Goal: Task Accomplishment & Management: Complete application form

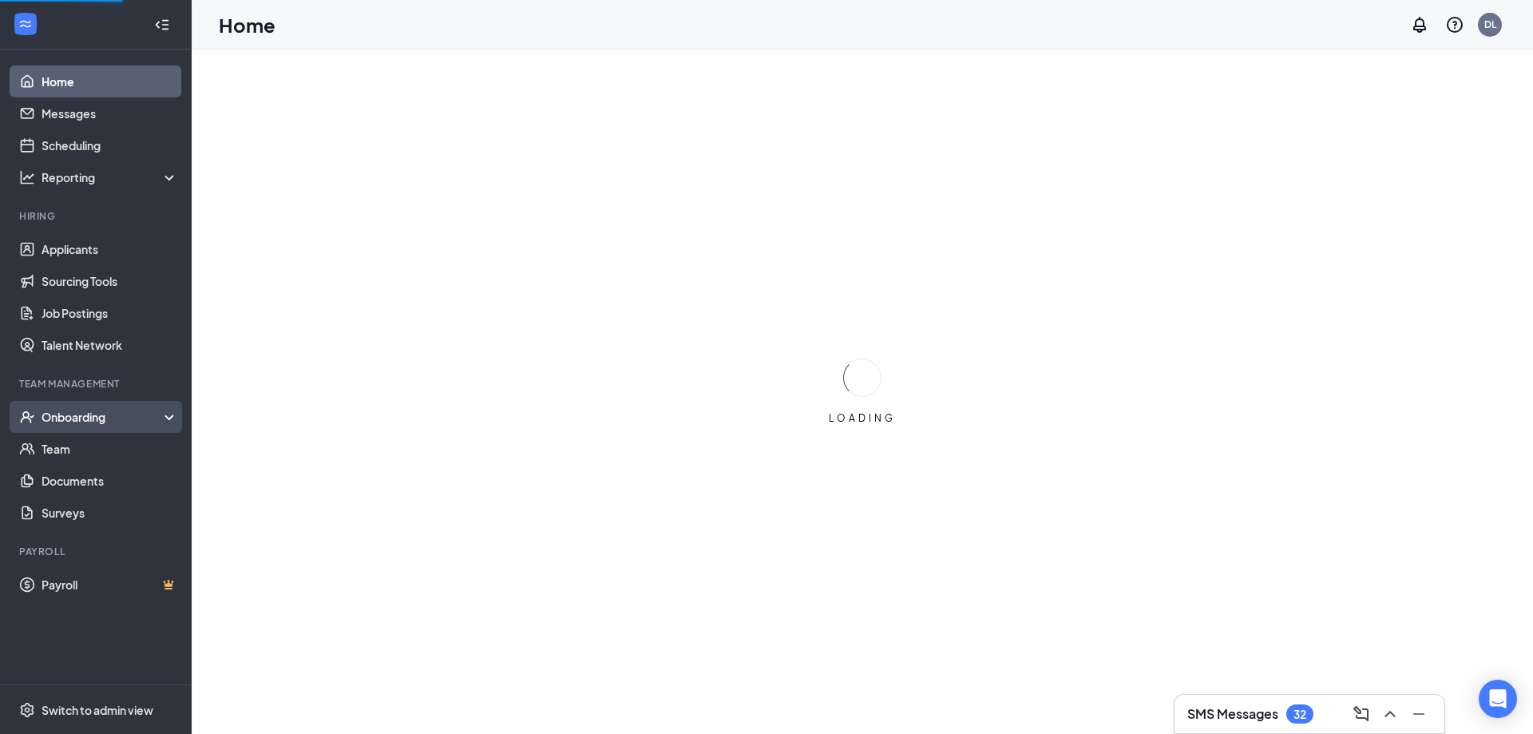
click at [71, 417] on div "Onboarding" at bounding box center [103, 417] width 123 height 16
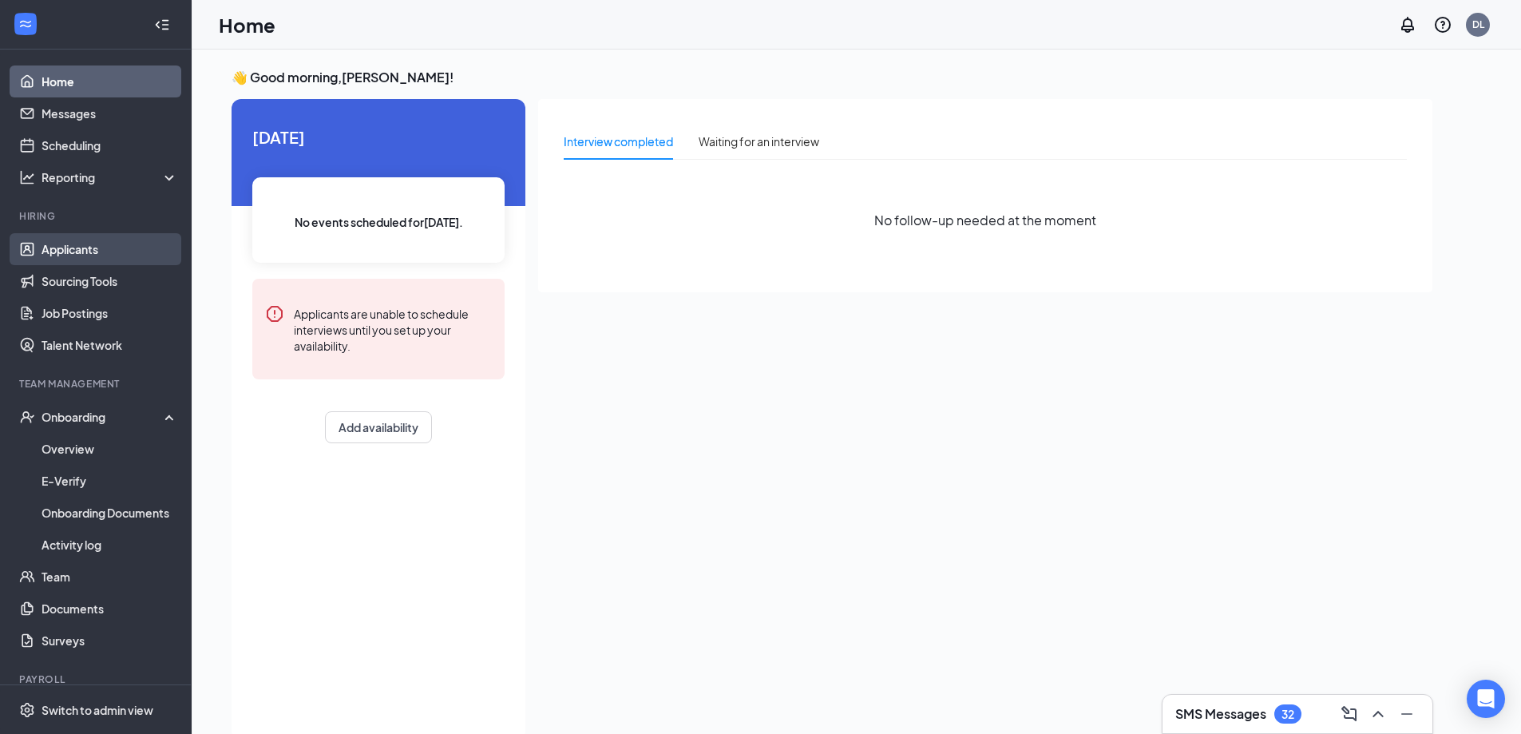
click at [72, 249] on link "Applicants" at bounding box center [110, 249] width 137 height 32
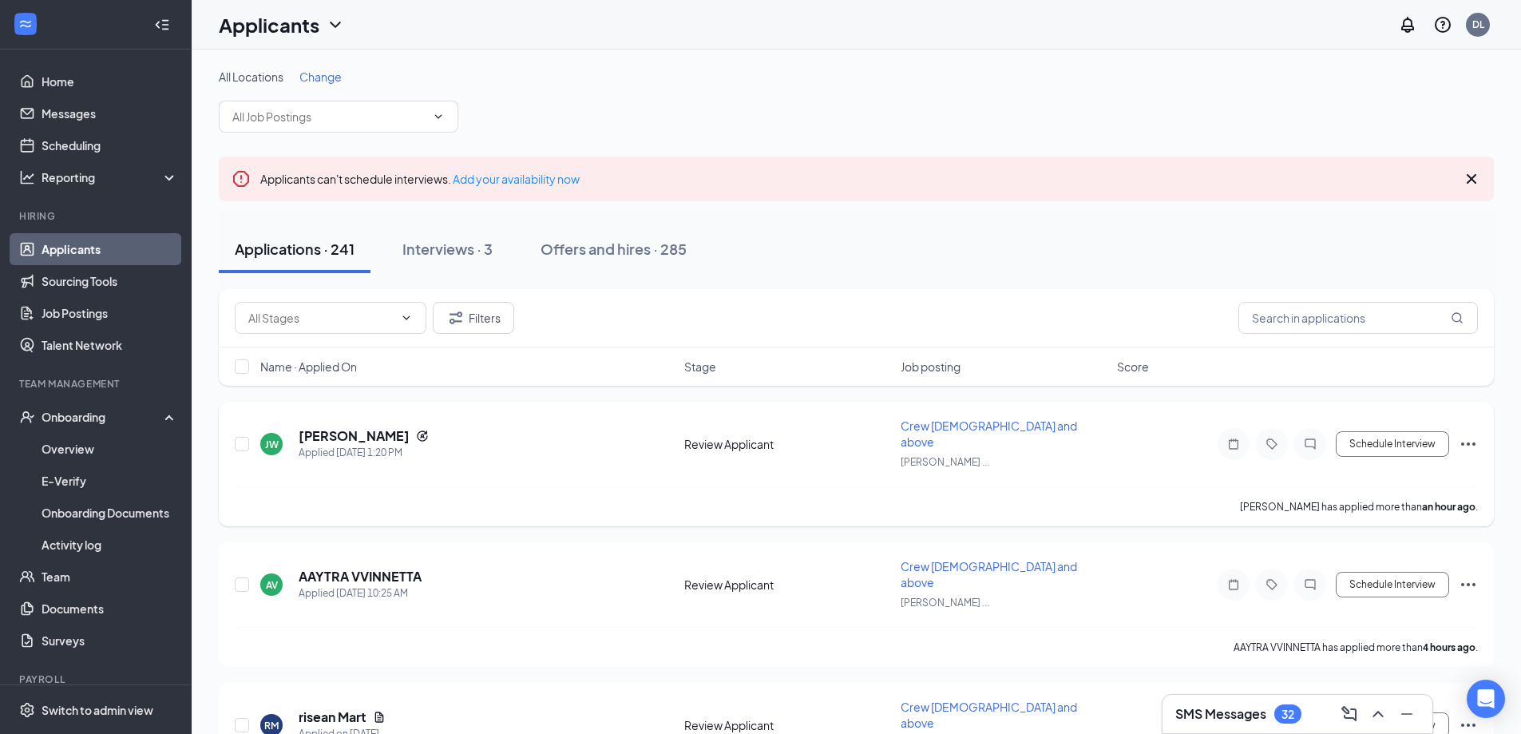
click at [1465, 437] on icon "Ellipses" at bounding box center [1468, 443] width 19 height 19
click at [1366, 471] on p "[PERSON_NAME] as hired" at bounding box center [1396, 470] width 137 height 16
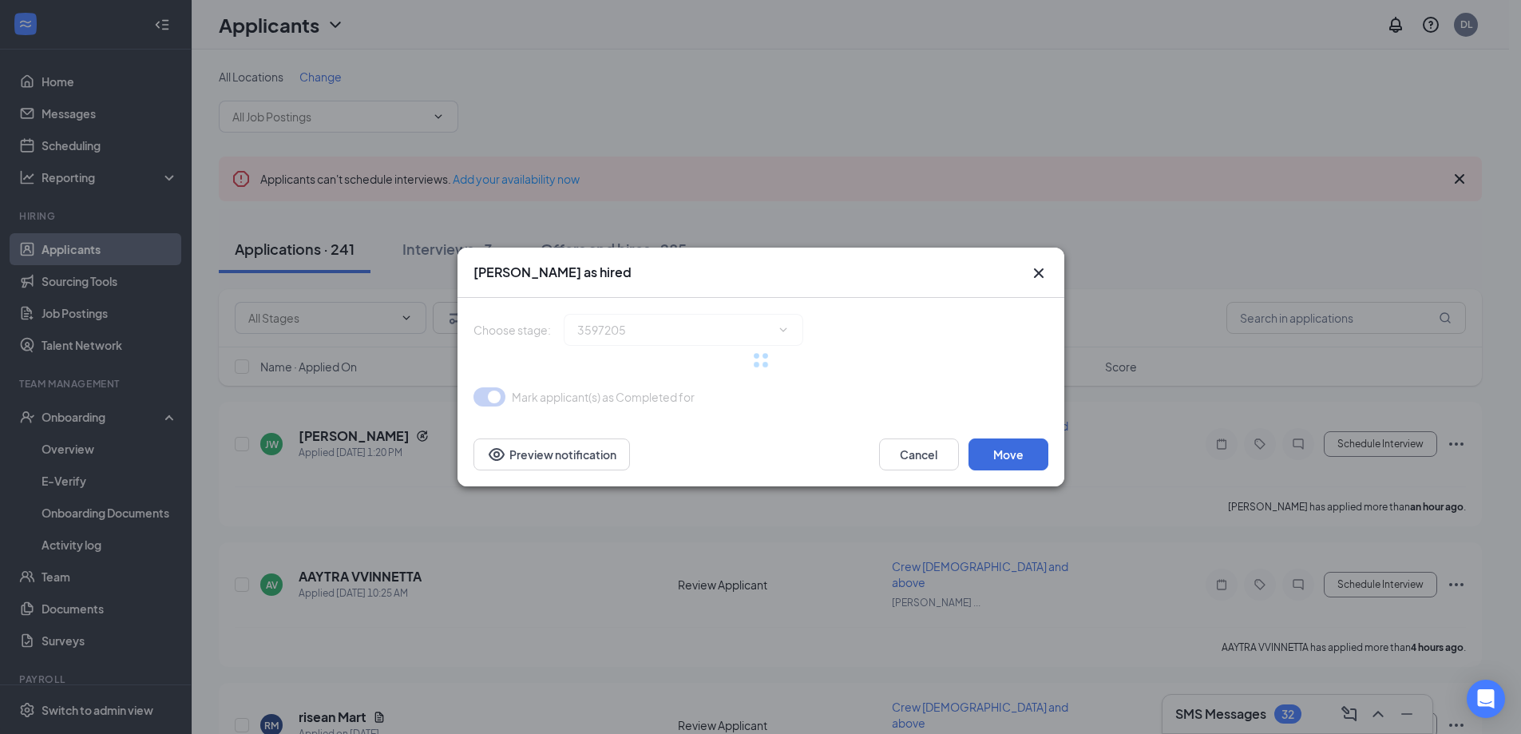
type input "Hiring Complete (final stage)"
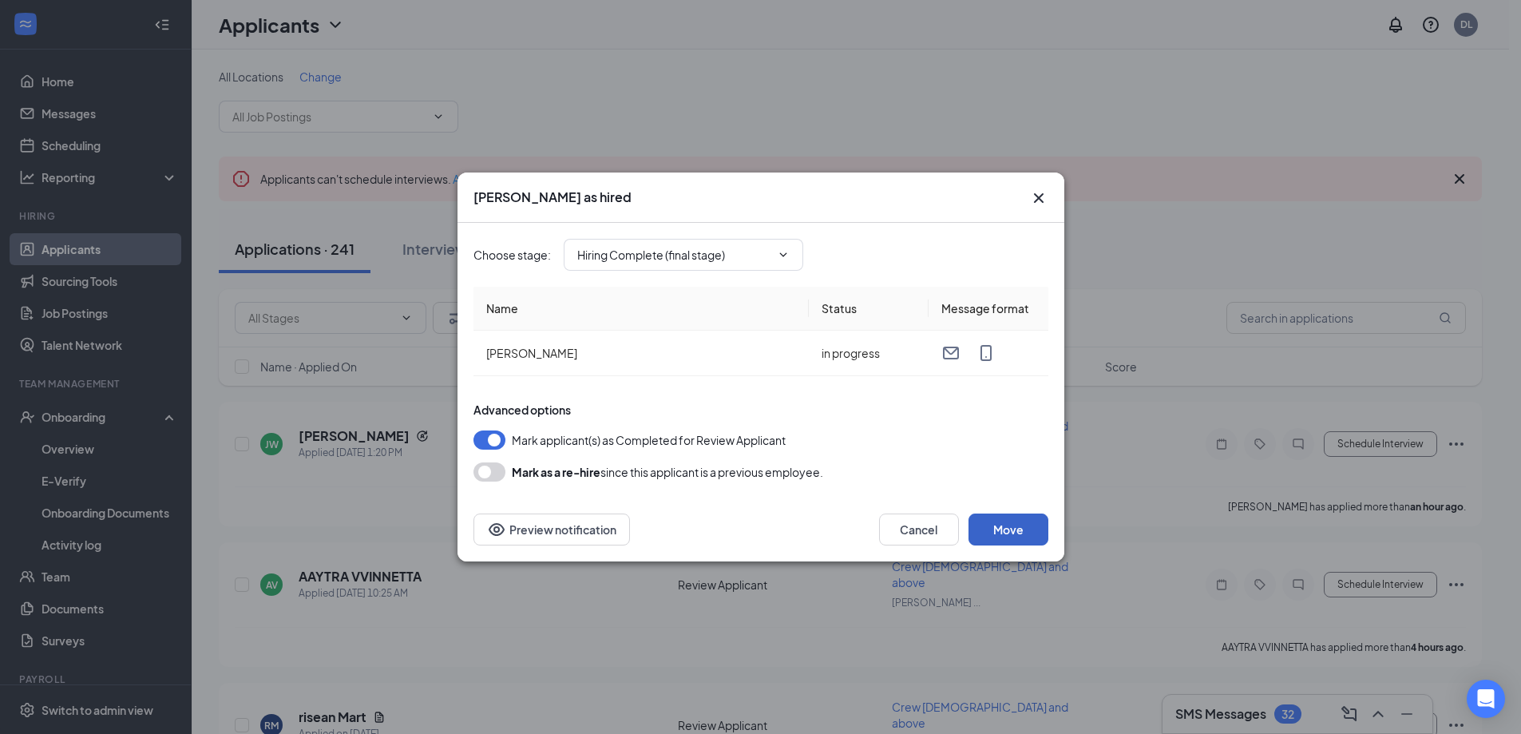
click at [1025, 521] on button "Move" at bounding box center [1009, 529] width 80 height 32
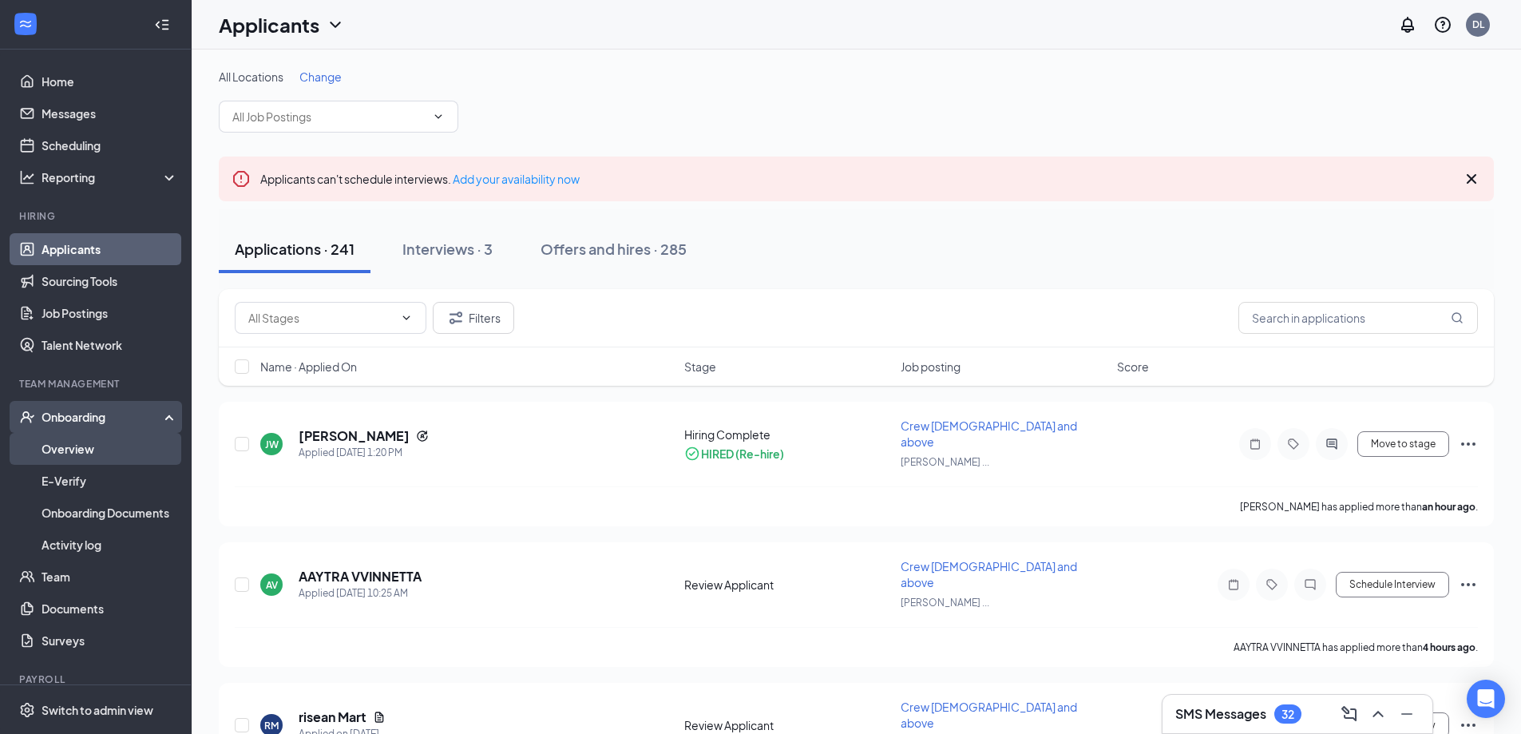
click at [76, 451] on link "Overview" at bounding box center [110, 449] width 137 height 32
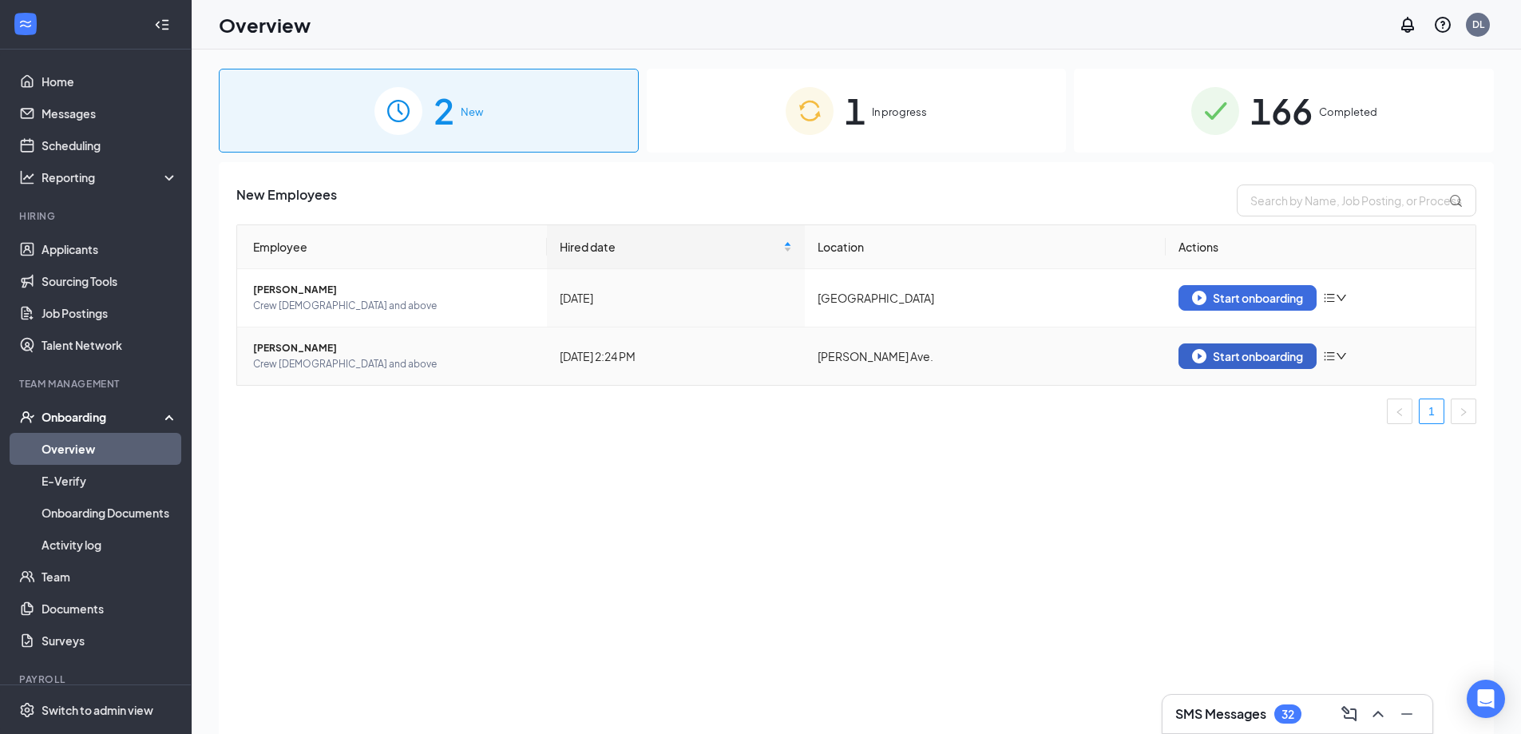
click at [1247, 359] on div "Start onboarding" at bounding box center [1247, 356] width 111 height 14
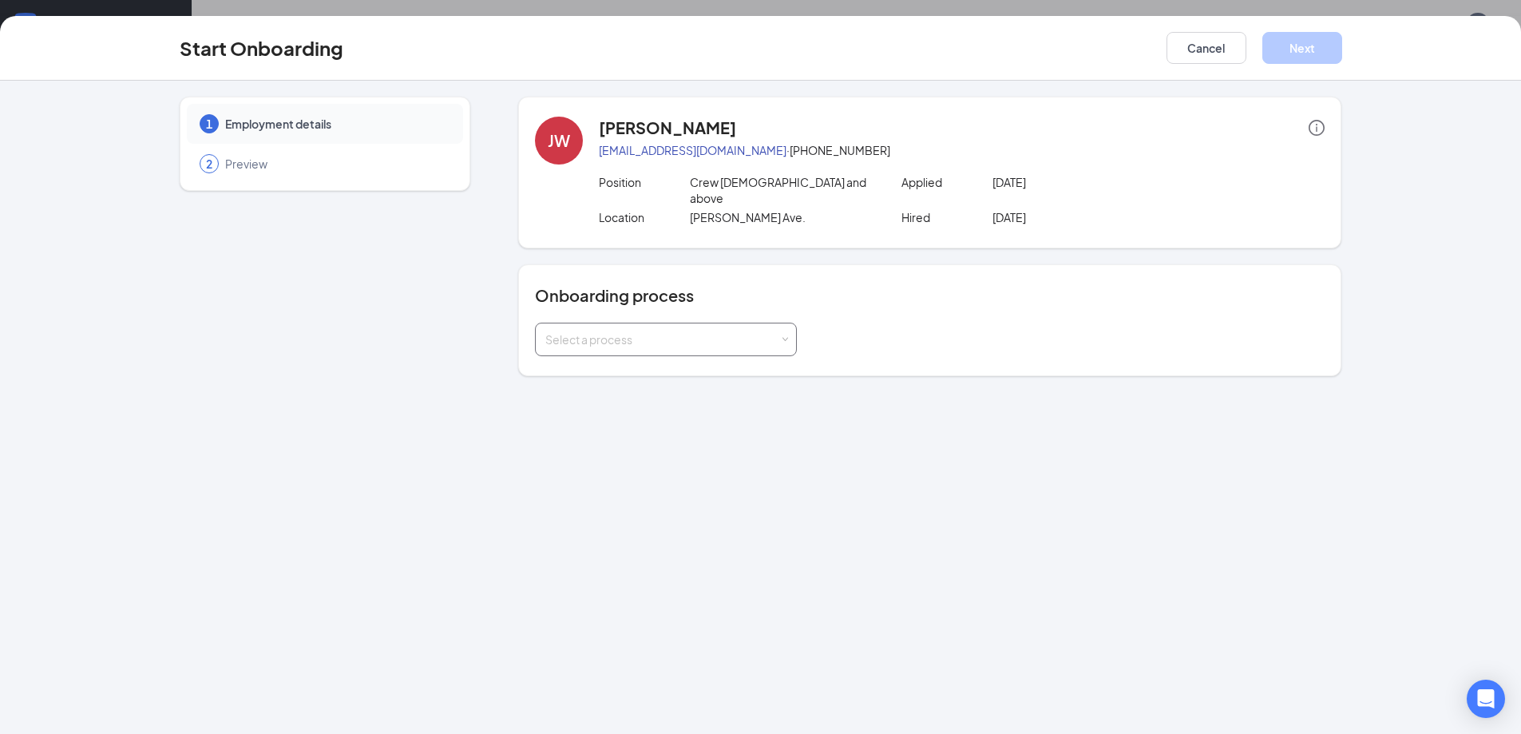
click at [598, 331] on div "Select a process" at bounding box center [662, 339] width 234 height 16
click at [594, 353] on span "Crew Onboarding" at bounding box center [588, 357] width 94 height 14
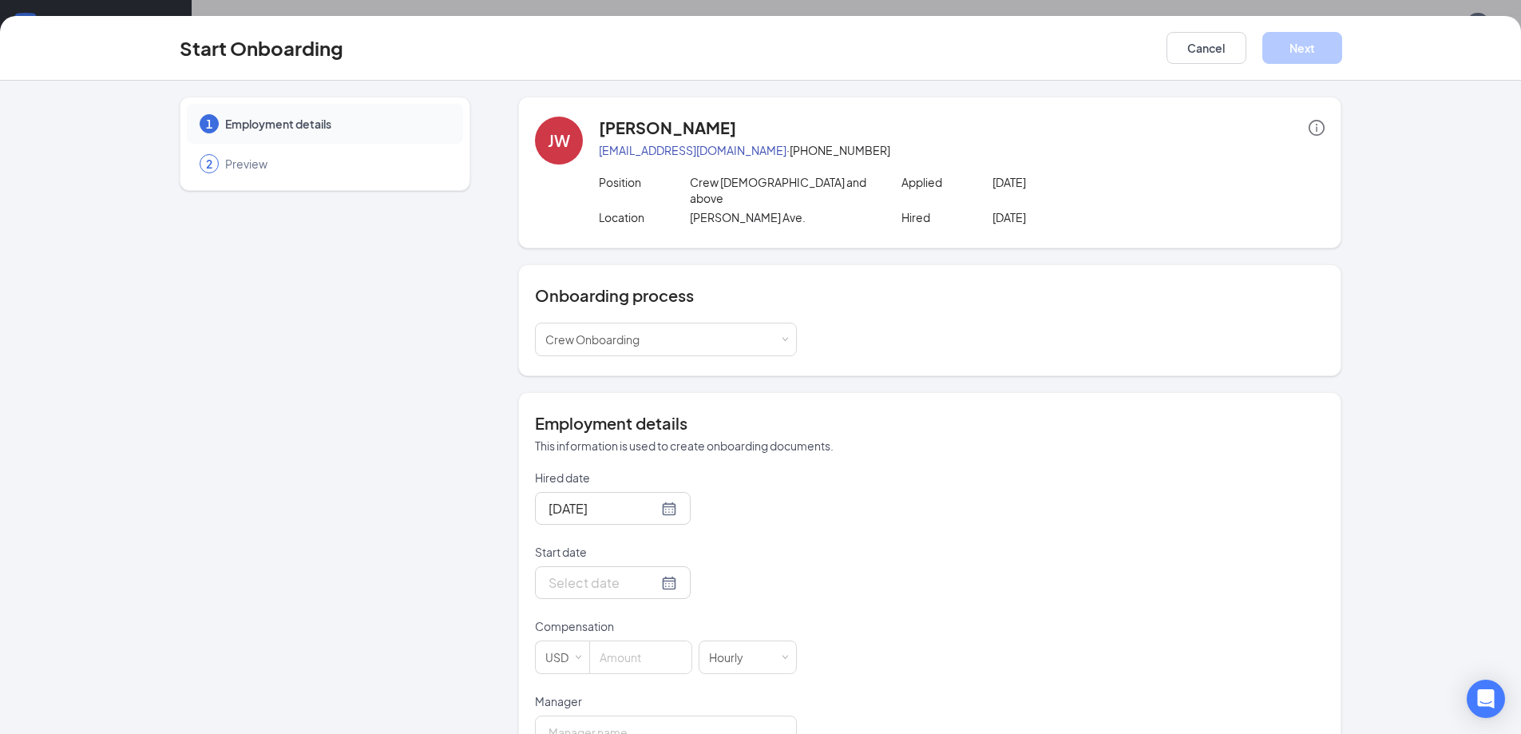
click at [643, 593] on form "Hired date [DATE] Start date Compensation USD [DEMOGRAPHIC_DATA] Manager Employ…" at bounding box center [666, 693] width 262 height 447
click at [654, 573] on div at bounding box center [613, 583] width 129 height 20
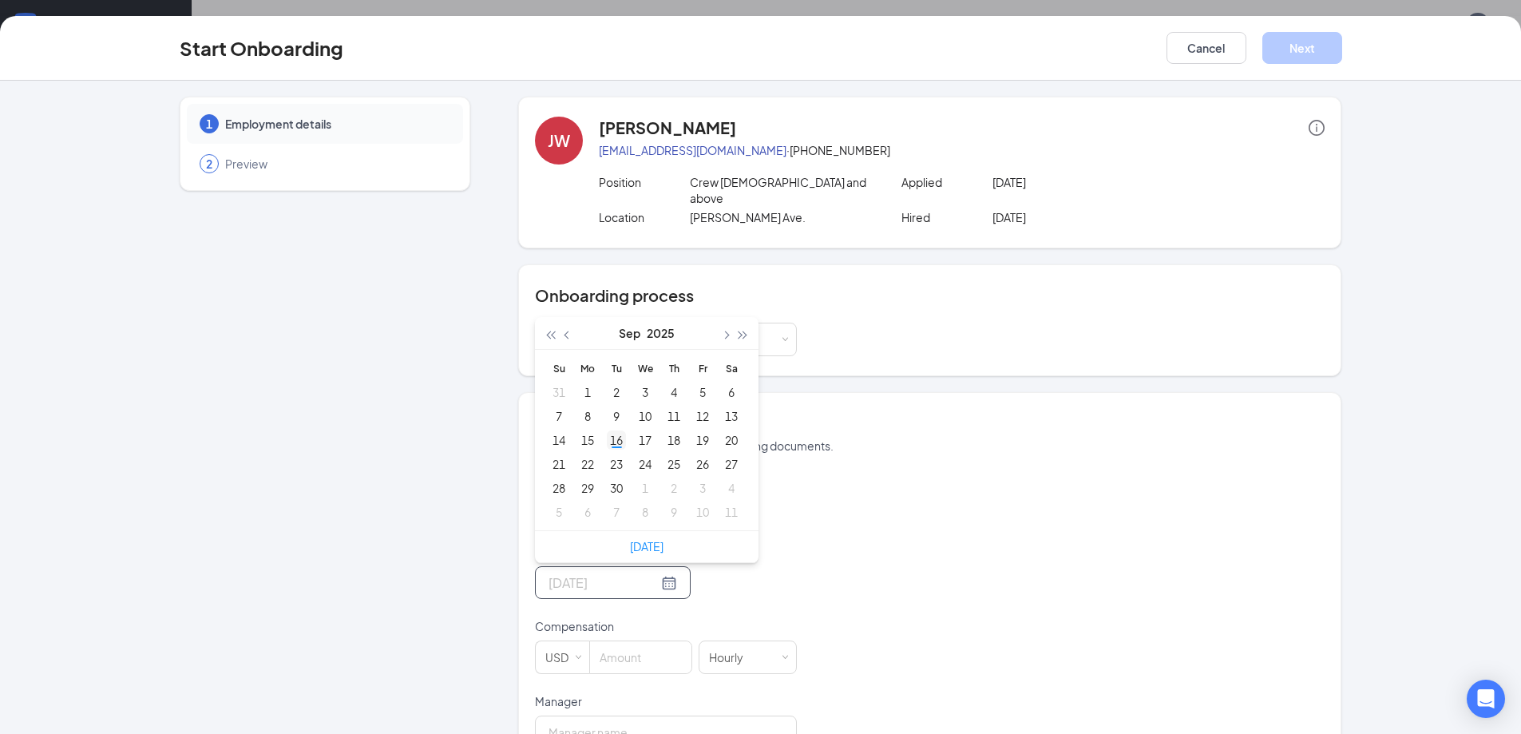
type input "[DATE]"
click at [614, 430] on div "16" at bounding box center [616, 439] width 19 height 19
click at [620, 648] on input at bounding box center [640, 657] width 101 height 32
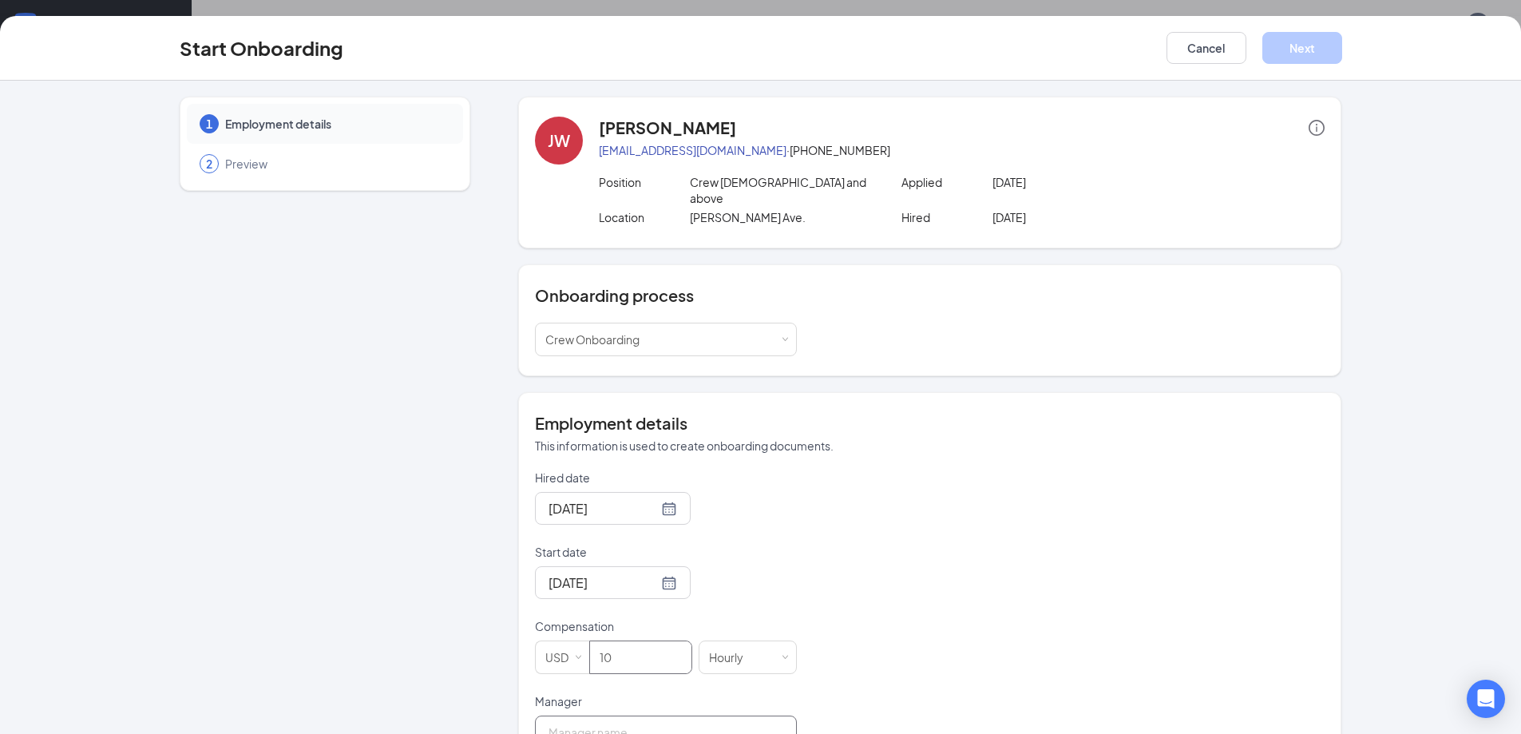
type input "10"
click at [606, 716] on input "Manager" at bounding box center [666, 733] width 262 height 34
type input "[PERSON_NAME]"
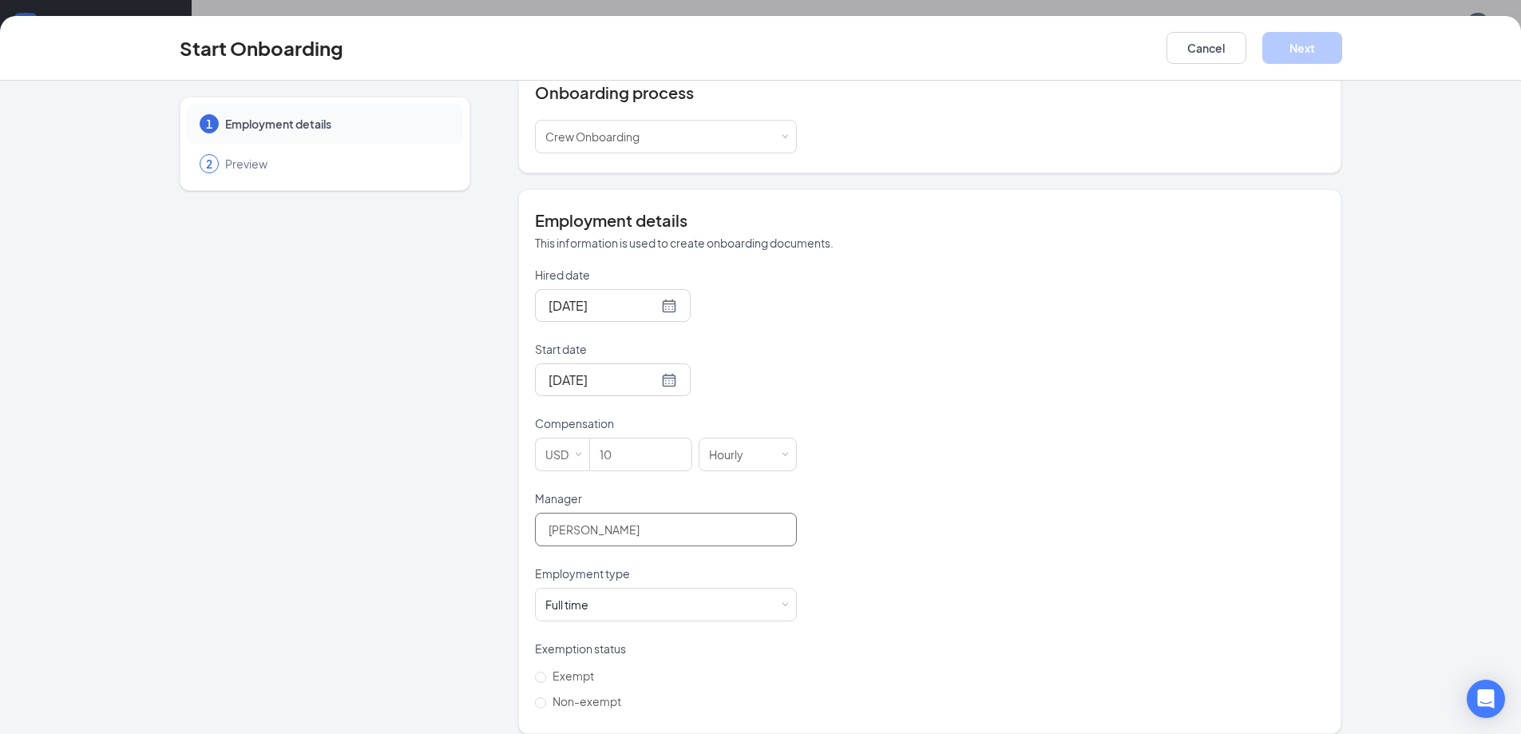
scroll to position [72, 0]
click at [592, 694] on span "Non-exempt" at bounding box center [586, 701] width 81 height 14
click at [546, 697] on input "Non-exempt" at bounding box center [540, 702] width 11 height 11
radio input "true"
click at [1286, 46] on button "Next" at bounding box center [1303, 48] width 80 height 32
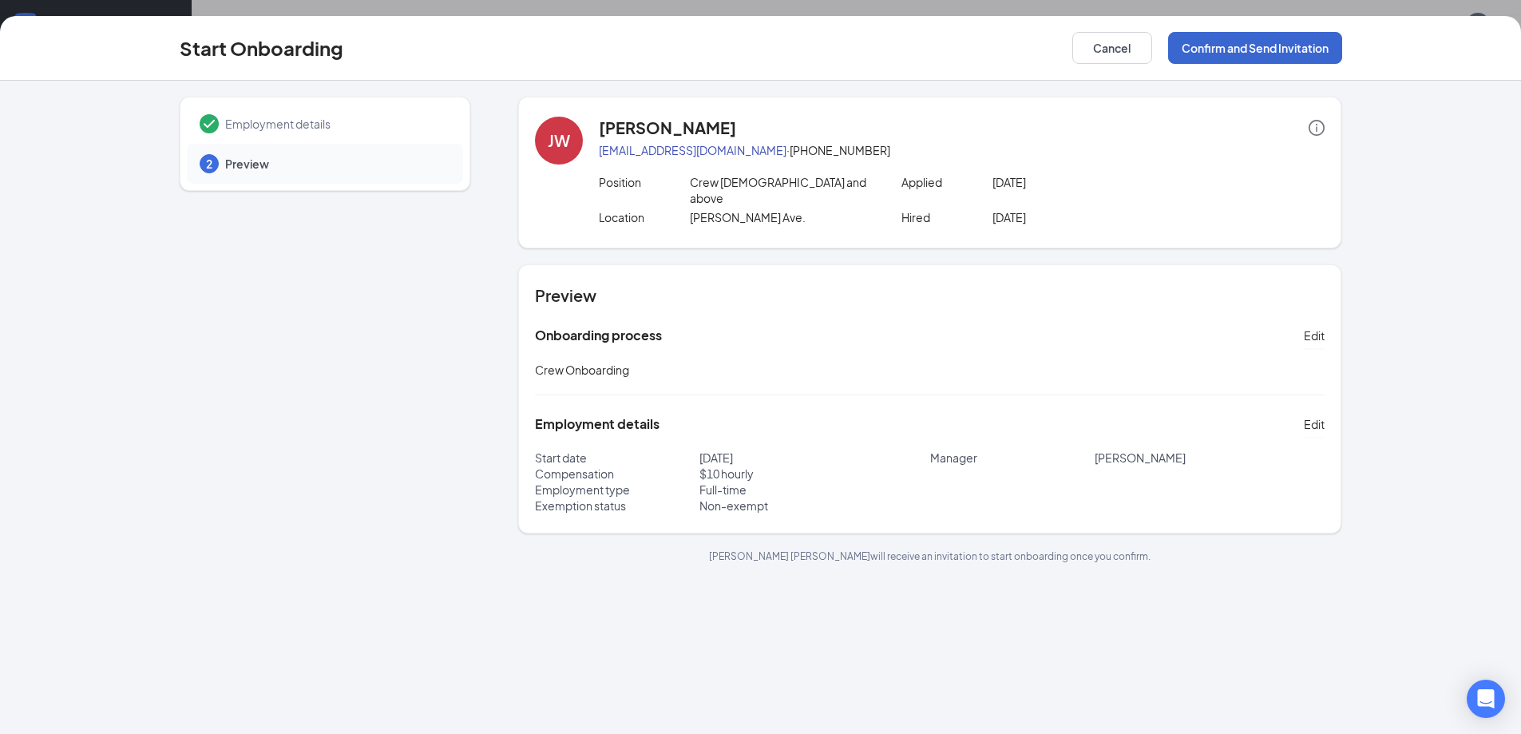
scroll to position [0, 0]
click at [1207, 42] on button "Confirm and Send Invitation" at bounding box center [1255, 48] width 174 height 32
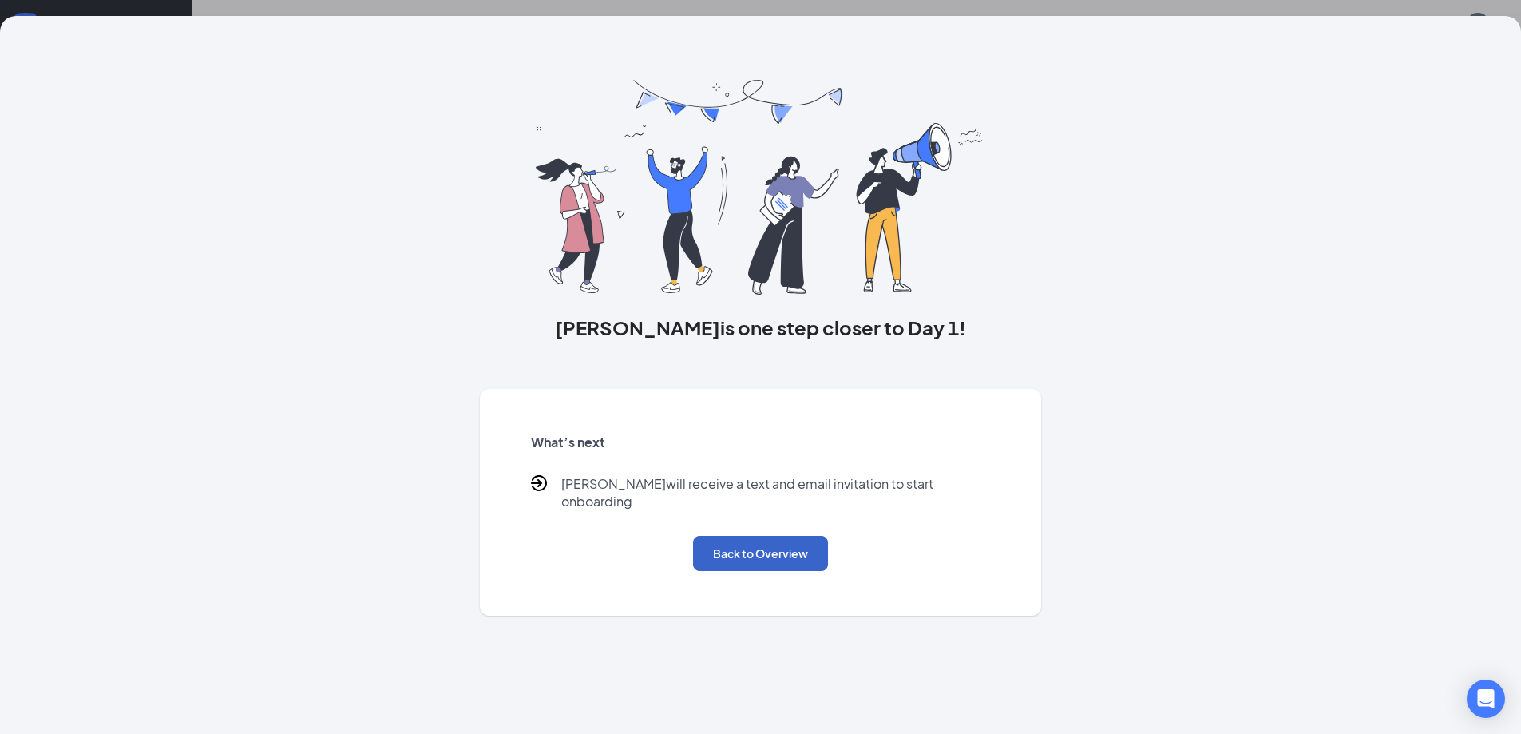
click at [774, 542] on button "Back to Overview" at bounding box center [760, 553] width 135 height 35
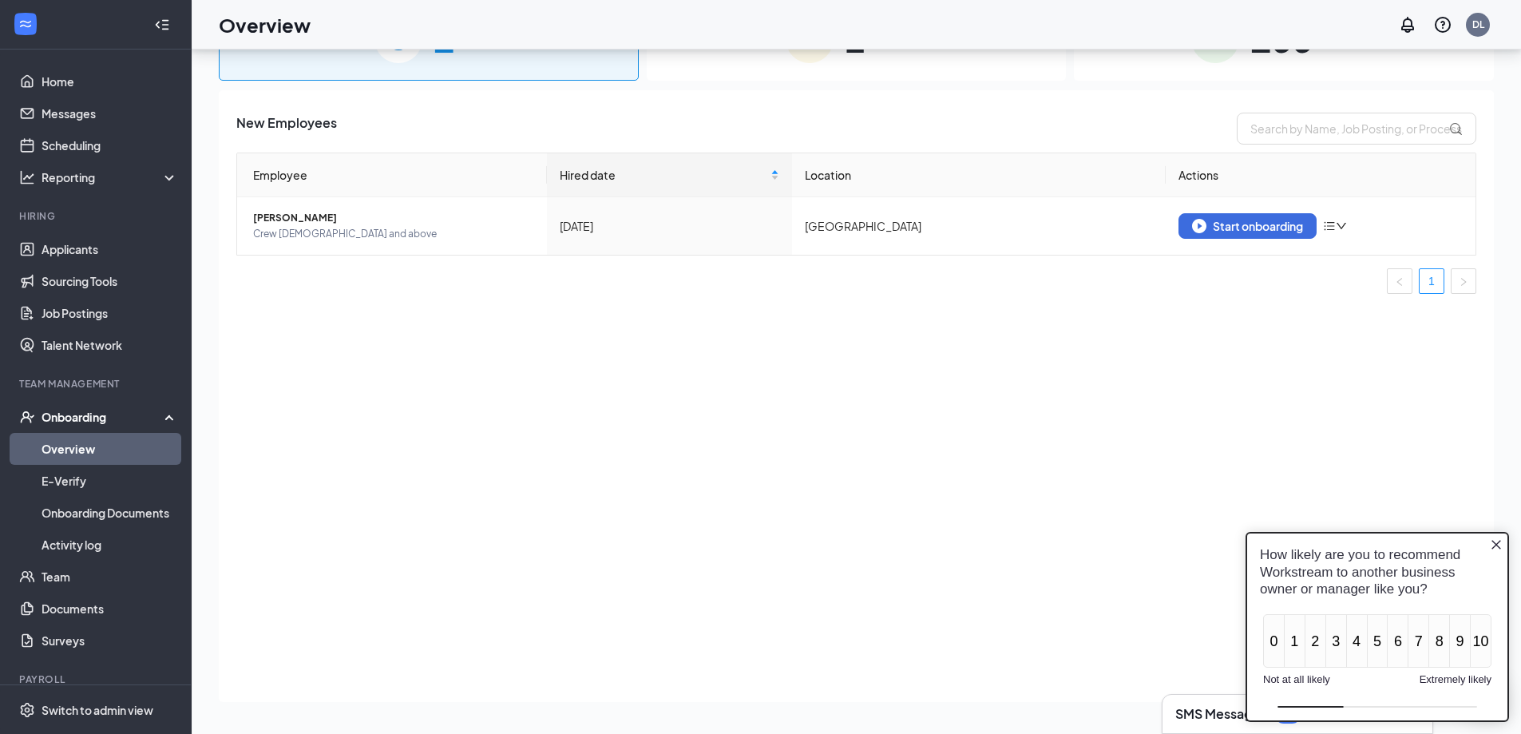
click at [1500, 540] on icon "Close button" at bounding box center [1496, 544] width 13 height 13
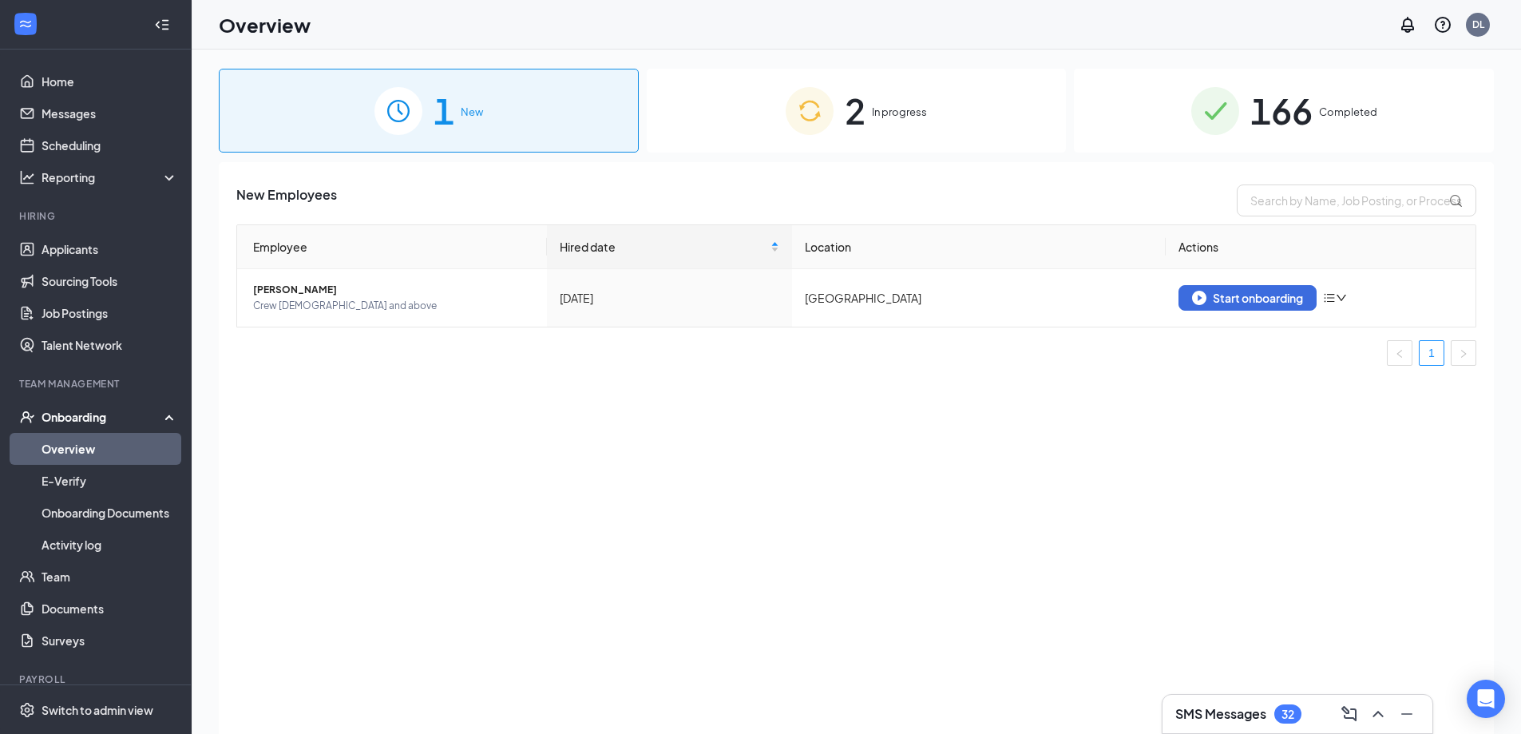
click at [882, 95] on div "2 In progress" at bounding box center [857, 111] width 420 height 84
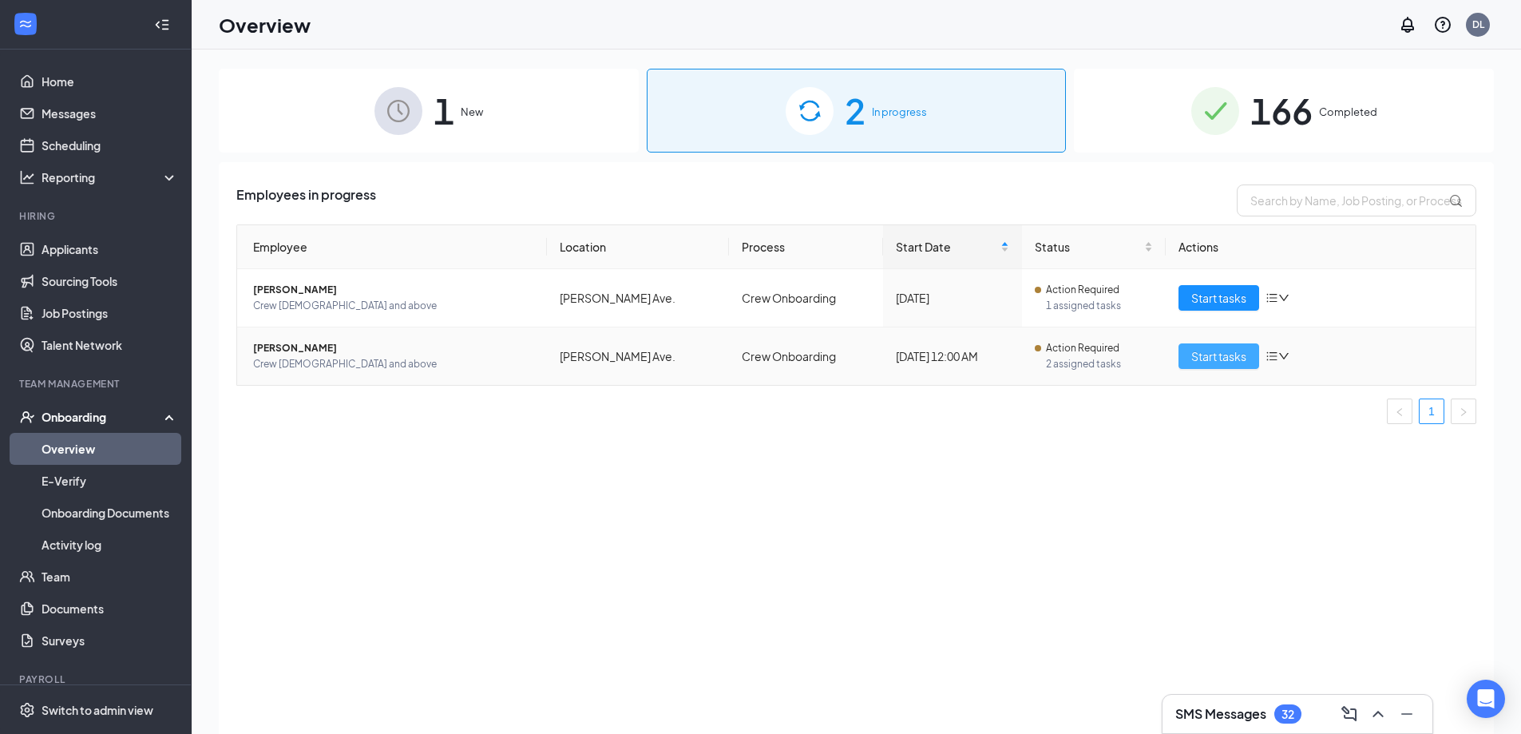
click at [1207, 365] on button "Start tasks" at bounding box center [1219, 356] width 81 height 26
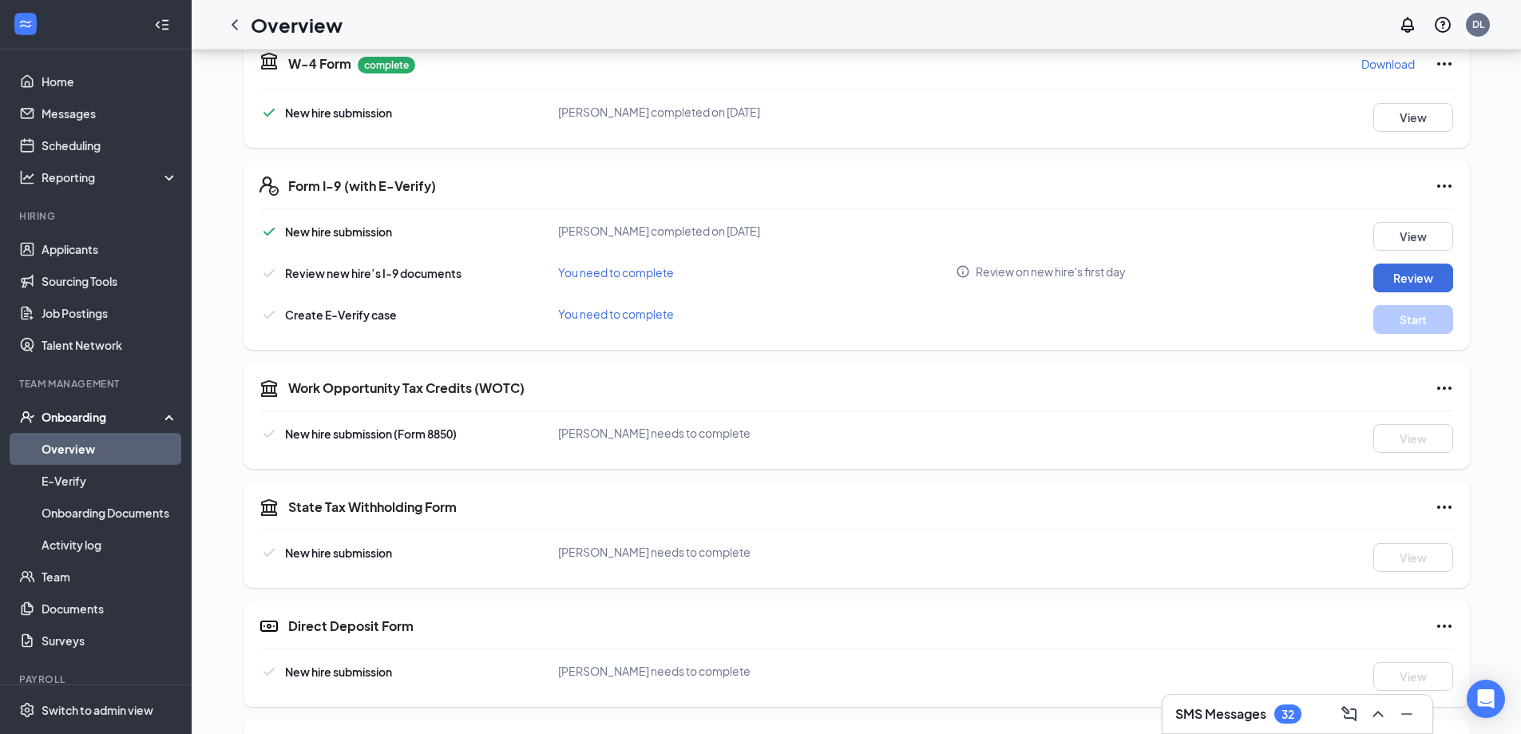
scroll to position [319, 0]
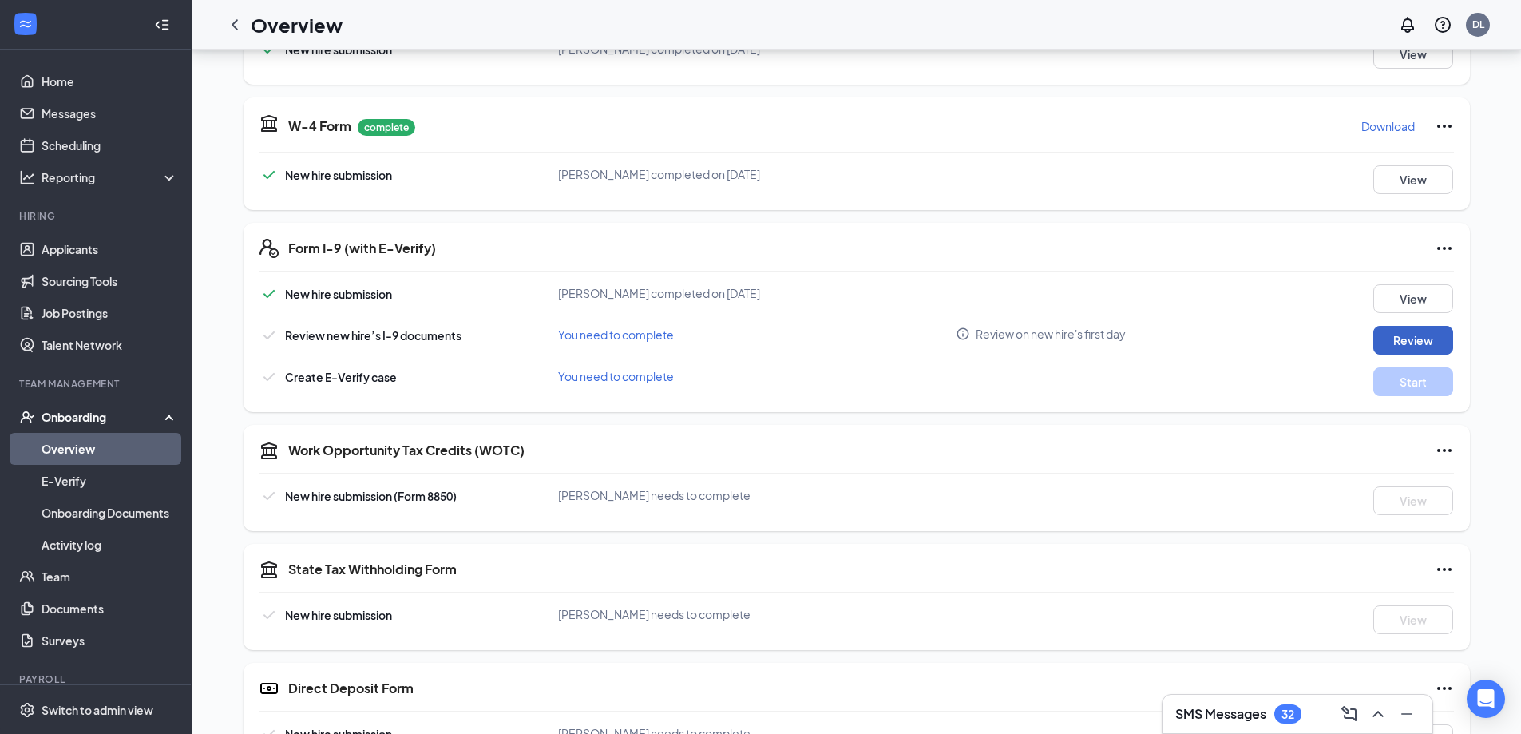
click at [1387, 341] on button "Review" at bounding box center [1414, 340] width 80 height 29
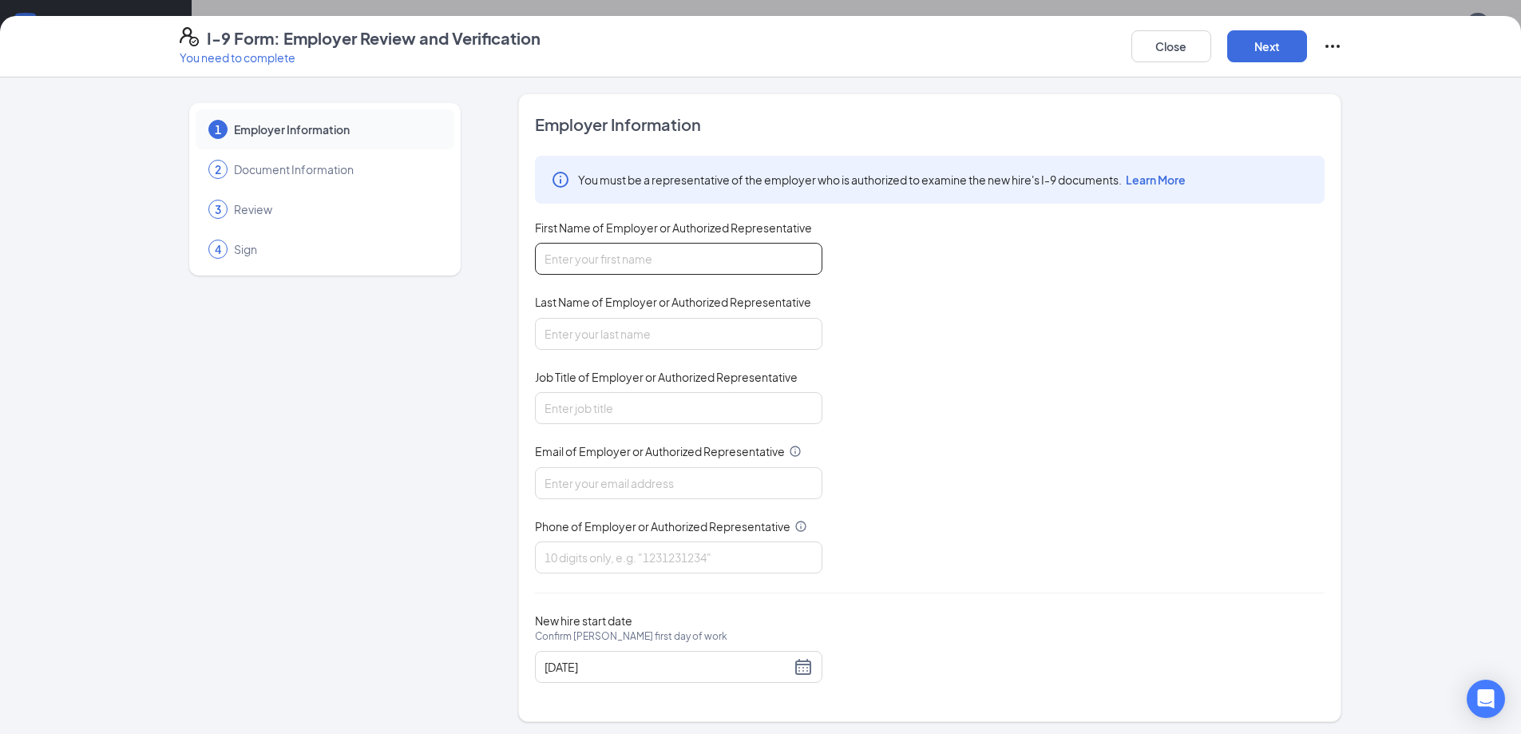
click at [640, 259] on input "First Name of Employer or Authorized Representative" at bounding box center [678, 259] width 287 height 32
type input "dallas"
click at [545, 332] on input "Last Name of Employer or Authorized Representative" at bounding box center [678, 334] width 287 height 32
type input "lord"
click at [565, 417] on input "Job Title of Employer or Authorized Representative" at bounding box center [678, 408] width 287 height 32
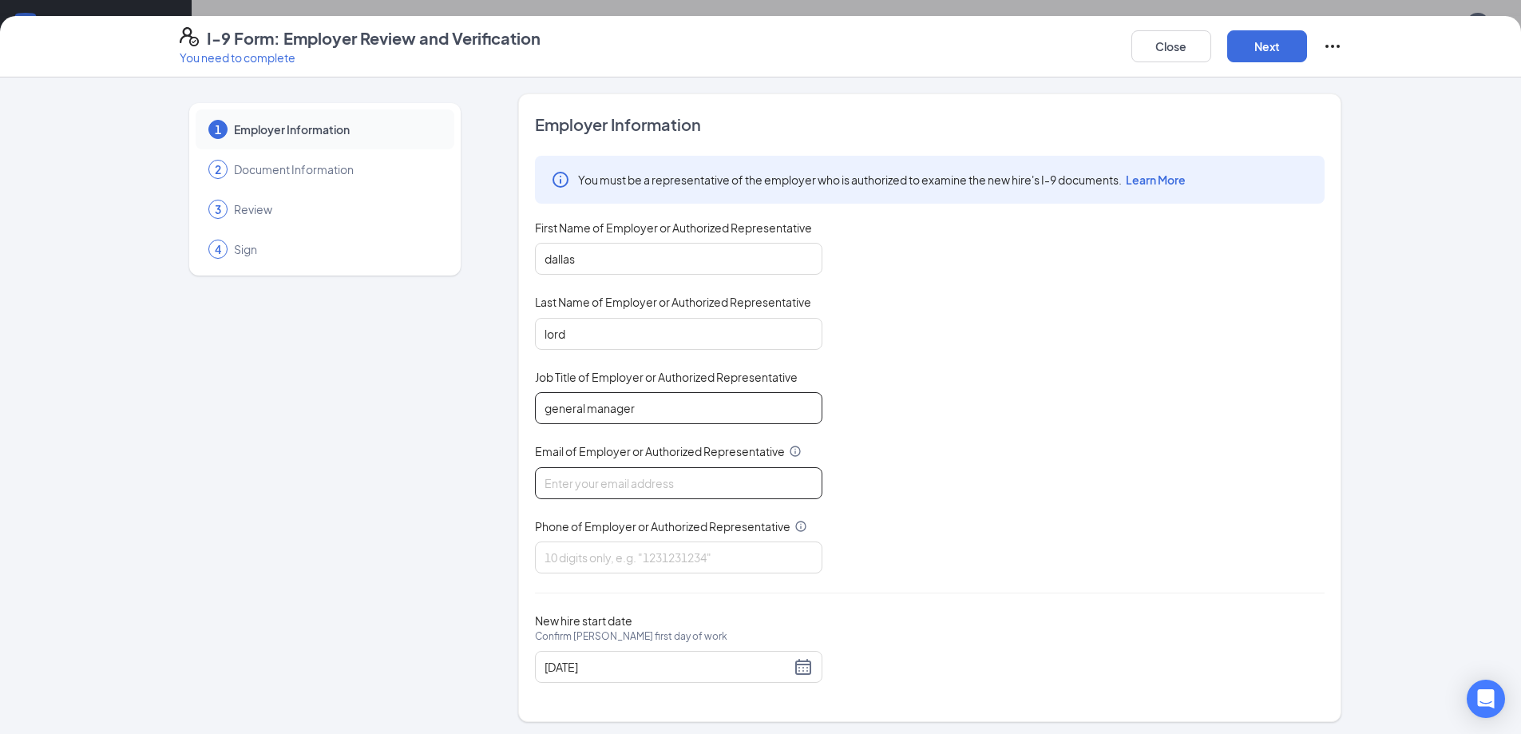
type input "general manager"
click at [598, 489] on input "Email of Employer or Authorized Representative" at bounding box center [678, 483] width 287 height 32
type input "[EMAIL_ADDRESS][DOMAIN_NAME]"
click at [579, 556] on input "Phone of Employer or Authorized Representative" at bounding box center [678, 557] width 287 height 32
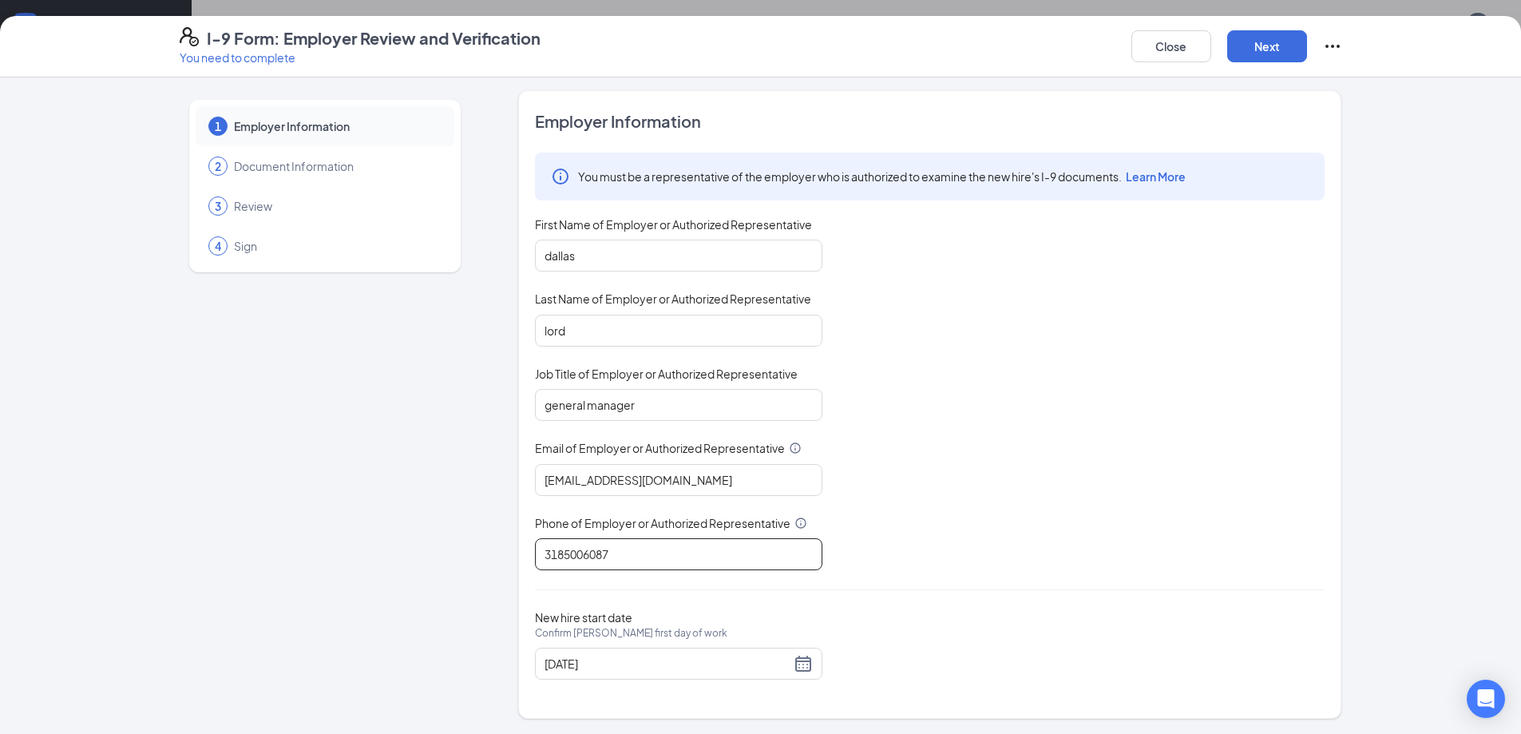
scroll to position [4, 0]
type input "3185006087"
click at [1251, 47] on button "Next" at bounding box center [1267, 46] width 80 height 32
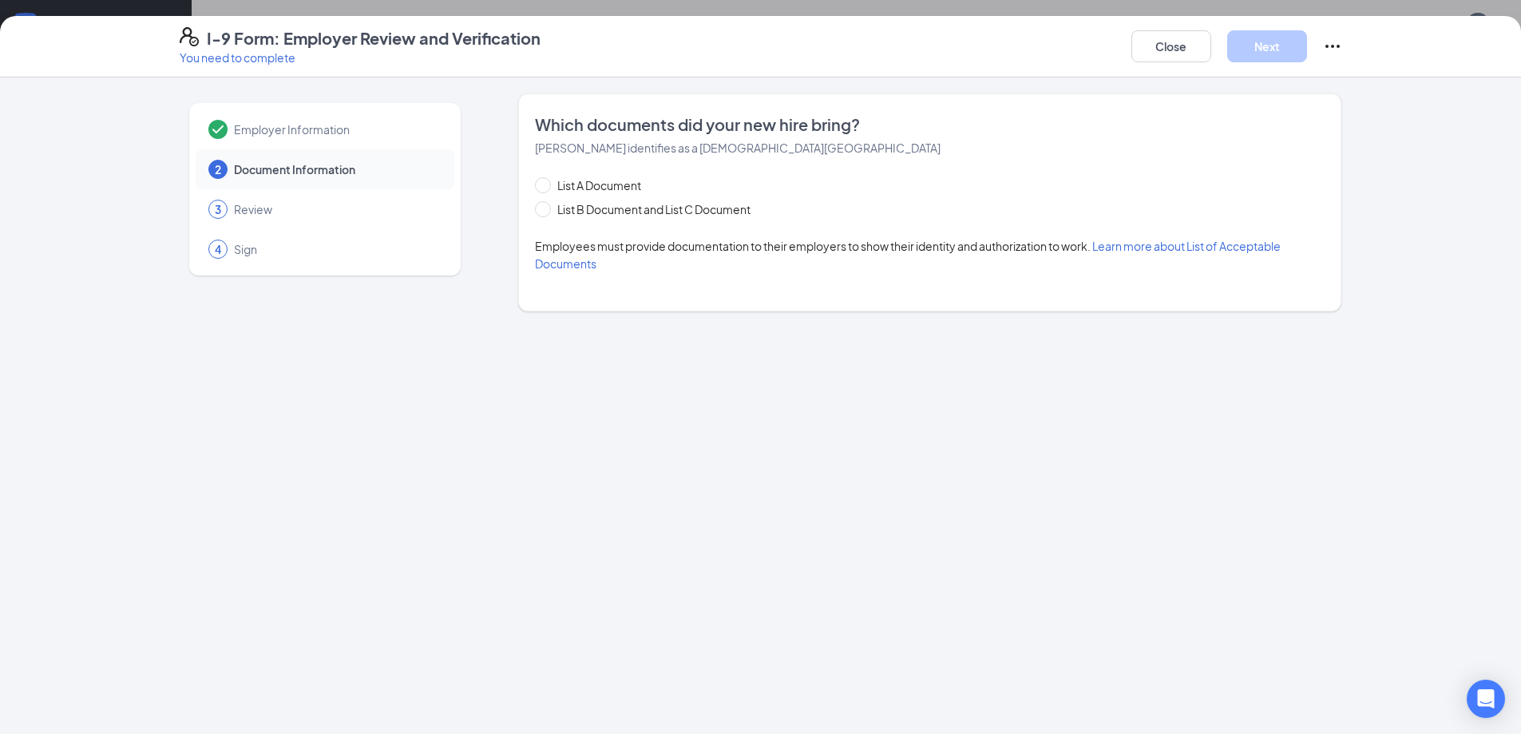
scroll to position [0, 0]
click at [691, 211] on span "List B Document and List C Document" at bounding box center [654, 209] width 206 height 18
click at [546, 211] on input "List B Document and List C Document" at bounding box center [540, 206] width 11 height 11
radio input "true"
